Goal: Task Accomplishment & Management: Manage account settings

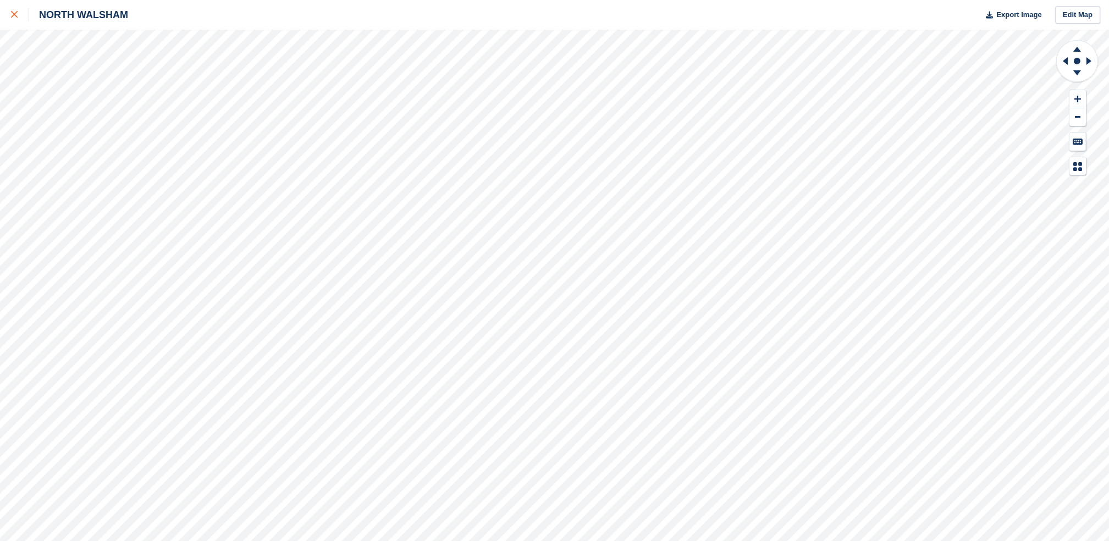
click at [14, 19] on div at bounding box center [20, 14] width 18 height 13
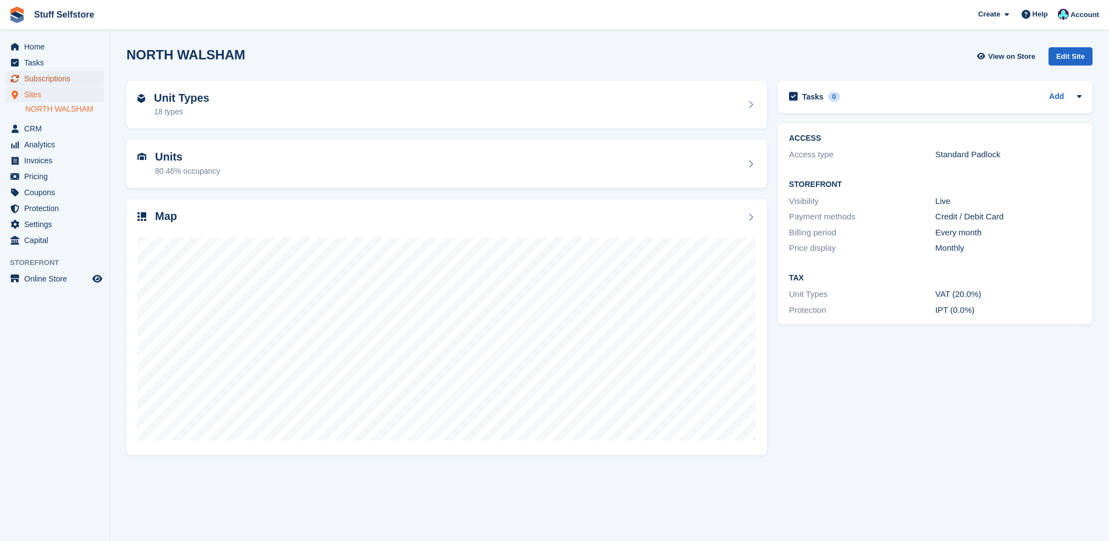
click at [63, 73] on span "Subscriptions" at bounding box center [57, 78] width 66 height 15
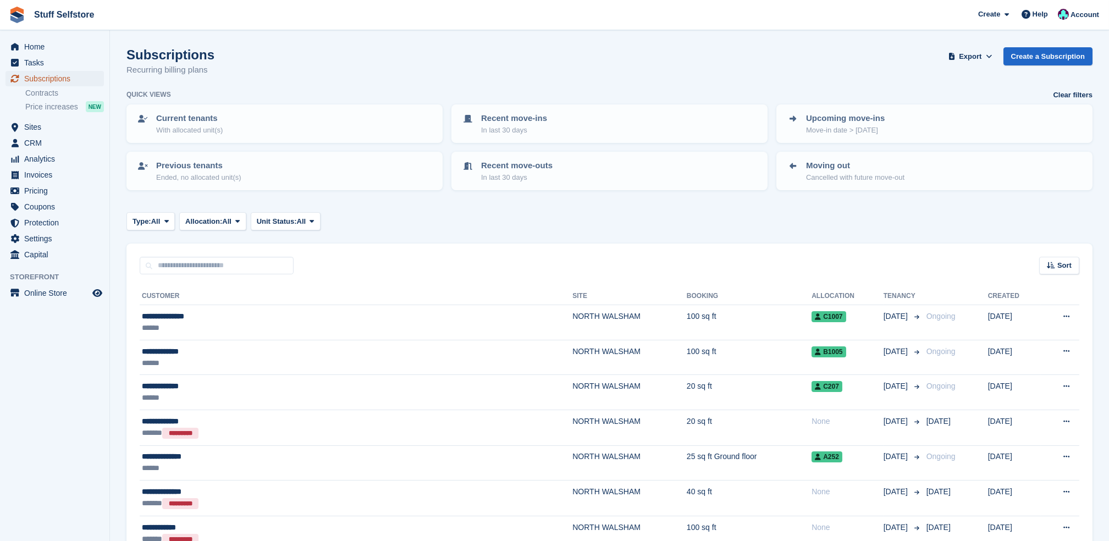
click at [76, 82] on span "Subscriptions" at bounding box center [57, 78] width 66 height 15
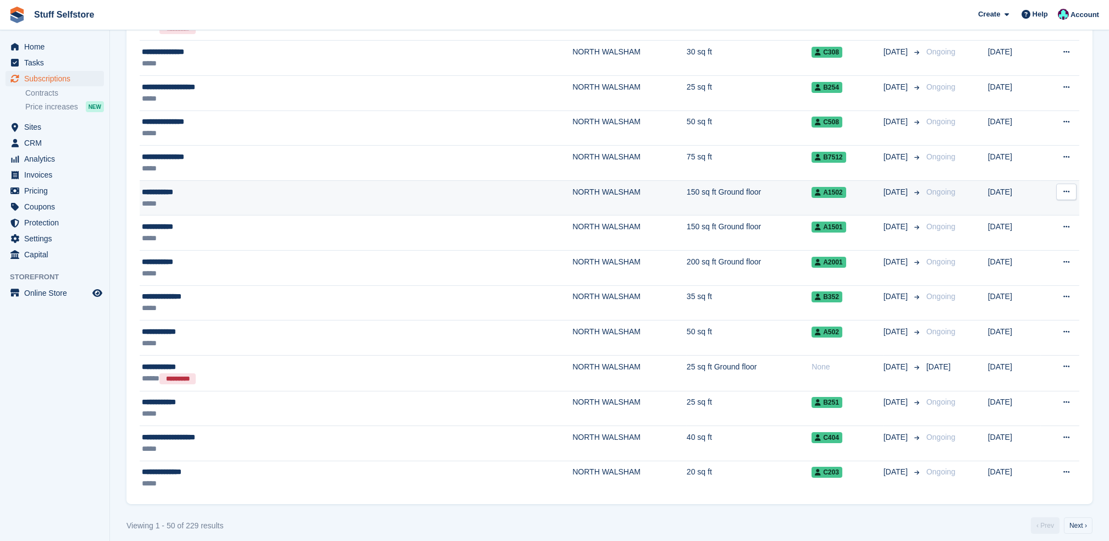
scroll to position [1576, 0]
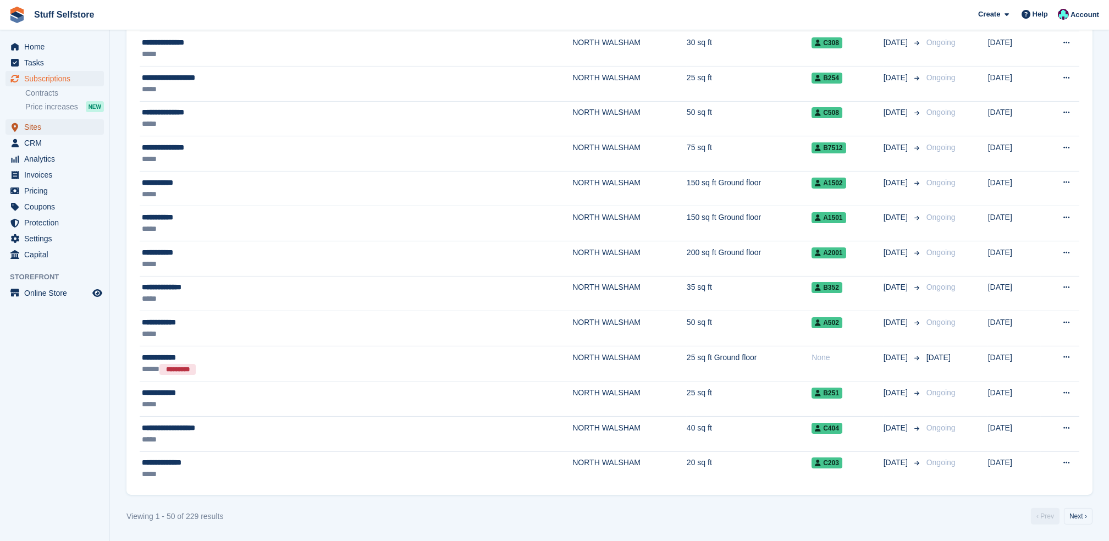
click at [58, 134] on span "Sites" at bounding box center [57, 126] width 66 height 15
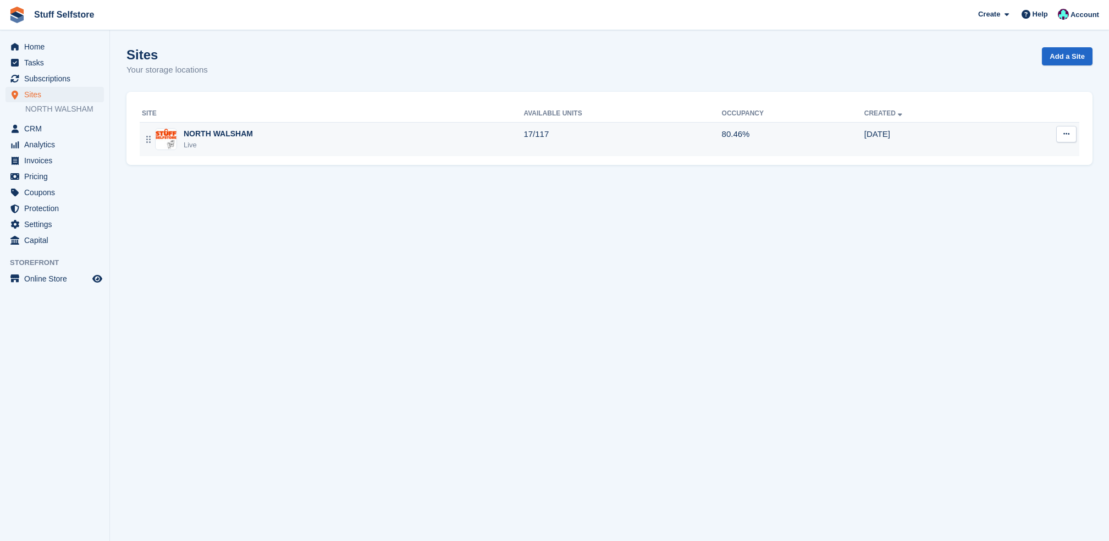
click at [709, 133] on td "17/117" at bounding box center [622, 139] width 198 height 34
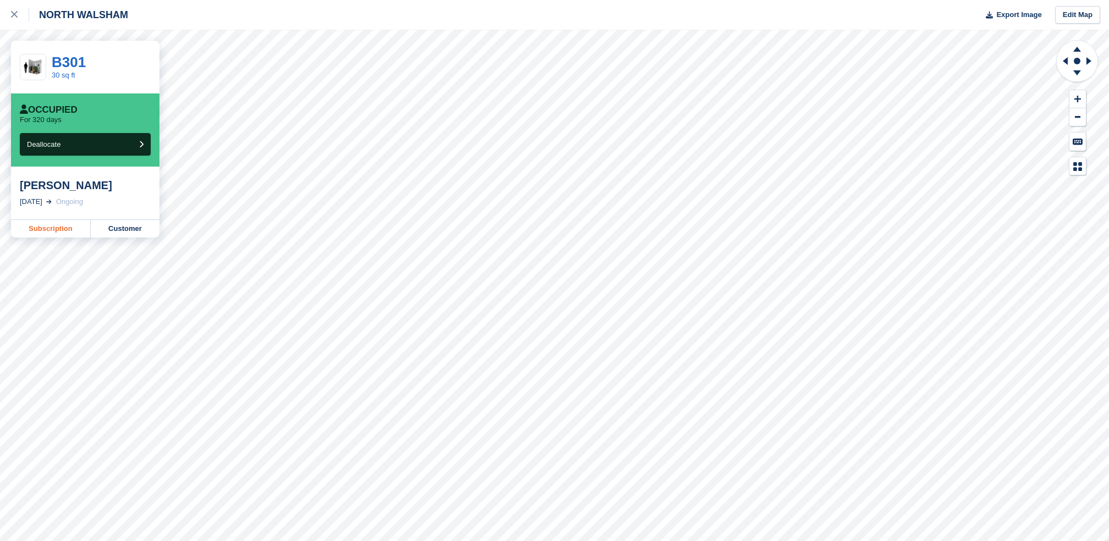
click at [71, 226] on link "Subscription" at bounding box center [51, 229] width 80 height 18
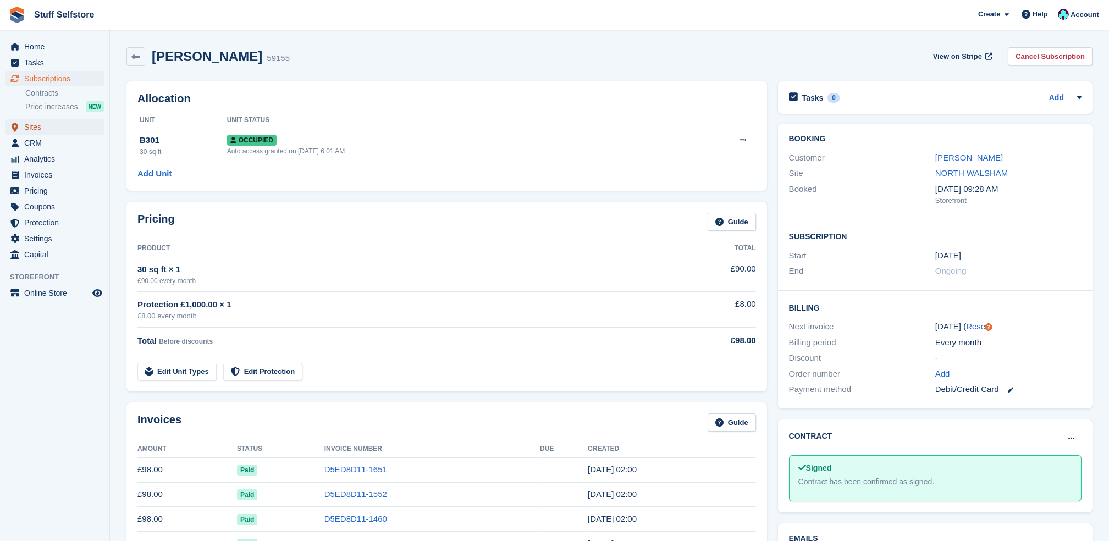
click at [70, 128] on span "Sites" at bounding box center [57, 126] width 66 height 15
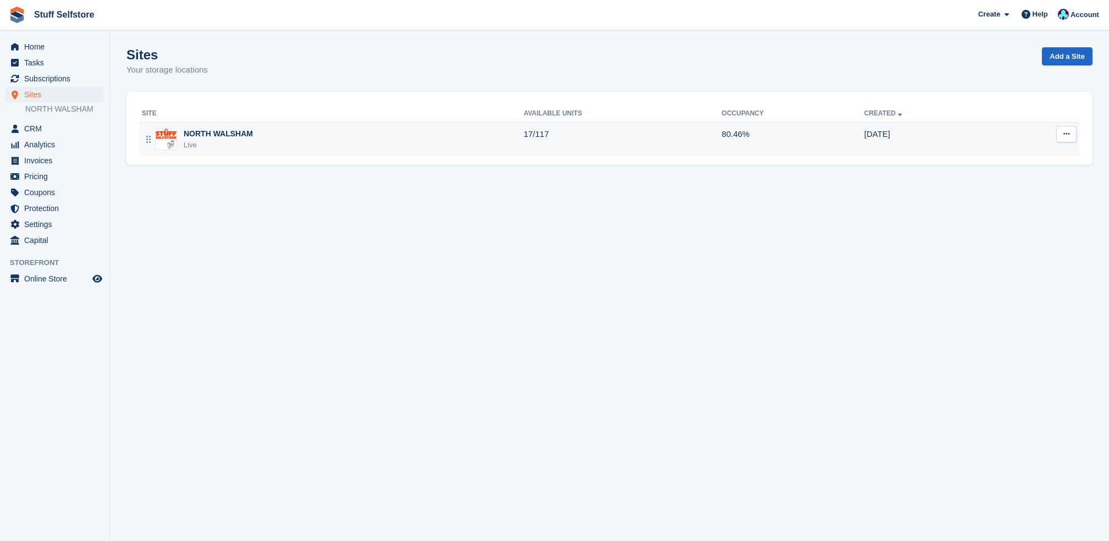
click at [680, 132] on td "17/117" at bounding box center [622, 139] width 198 height 34
